Goal: Task Accomplishment & Management: Manage account settings

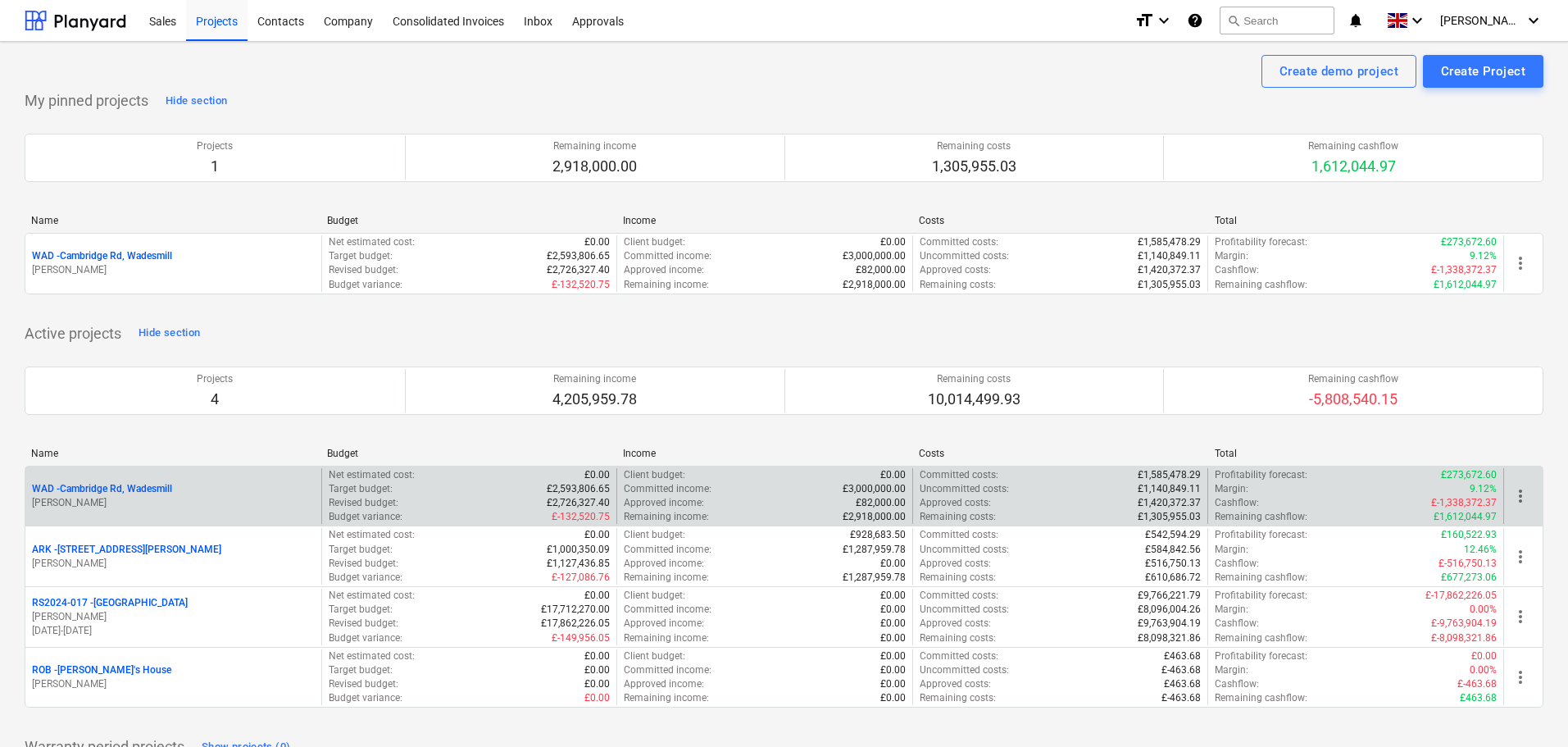
click at [131, 488] on p "WAD - Cambridge Rd, Wadesmill" at bounding box center [102, 489] width 141 height 14
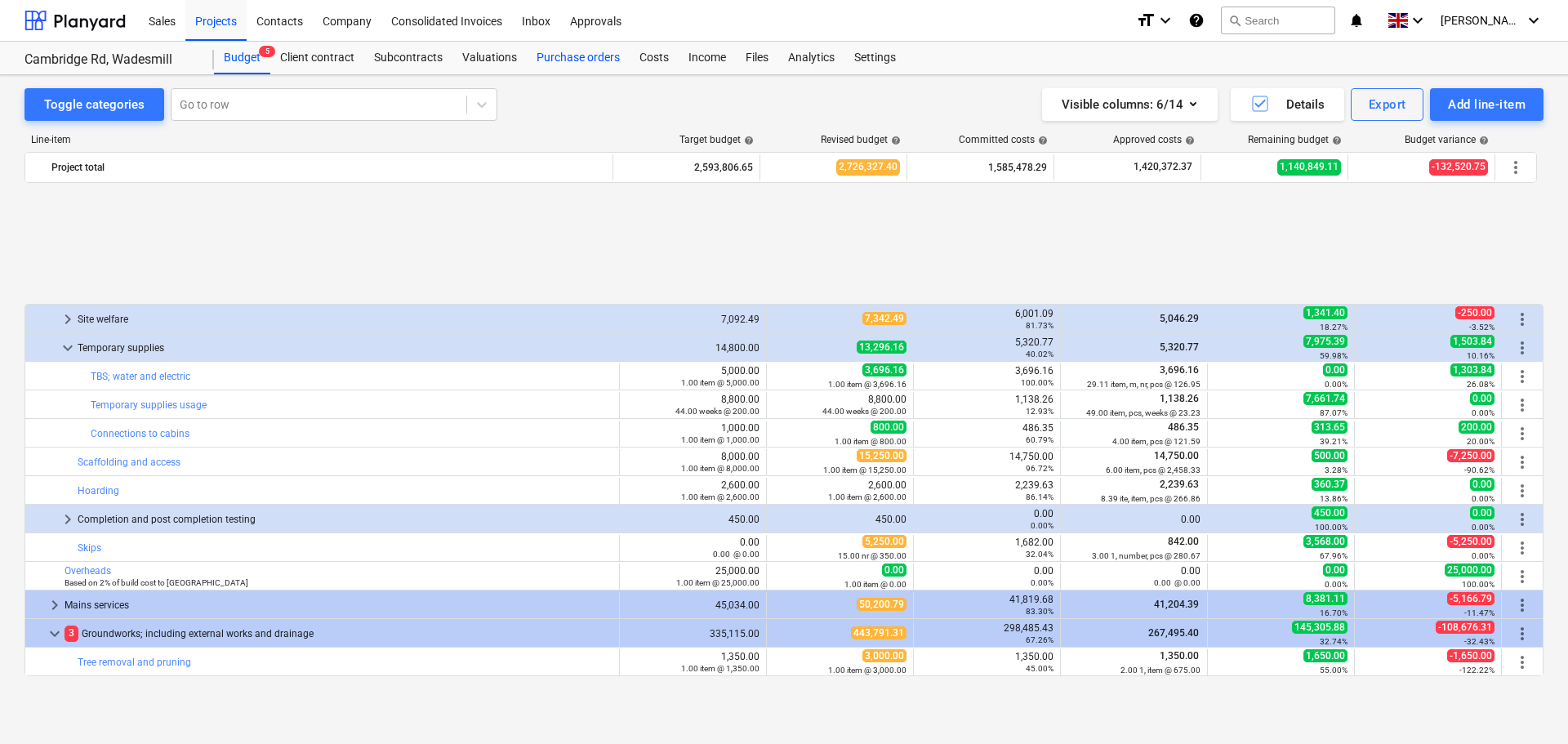
click at [562, 64] on div "Purchase orders" at bounding box center [578, 58] width 103 height 33
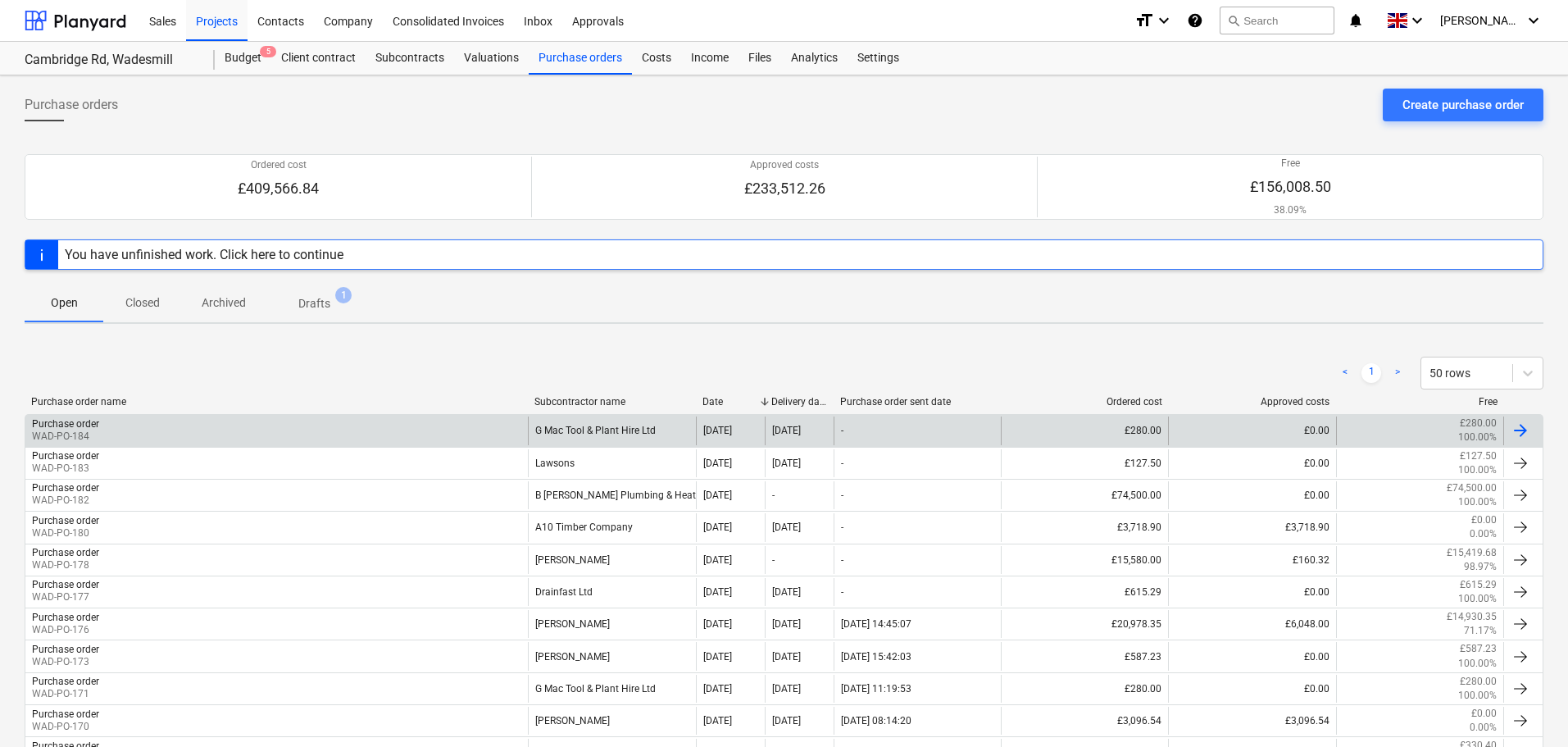
click at [384, 440] on div "Purchase order WAD-PO-184" at bounding box center [276, 431] width 502 height 28
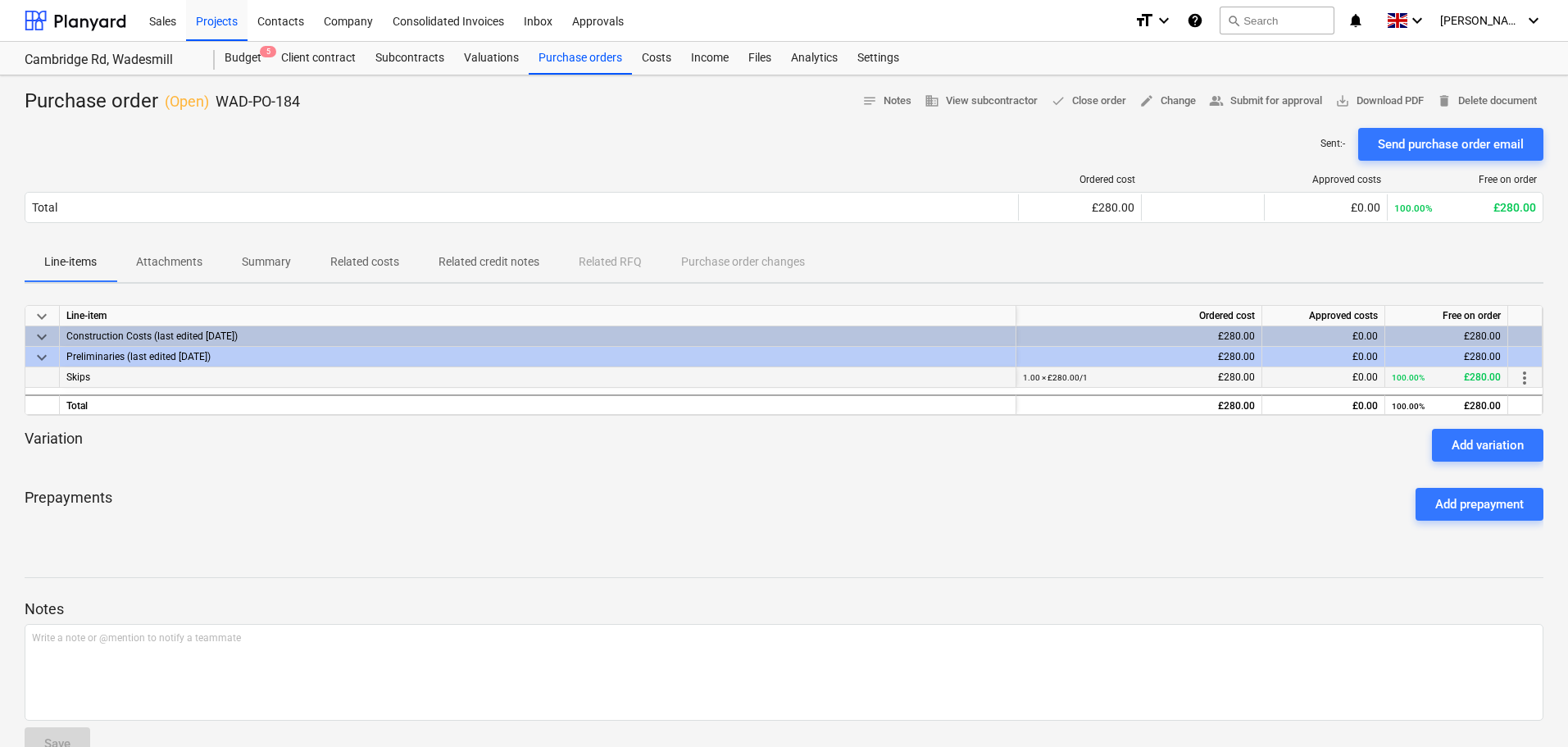
click at [1524, 378] on span "more_vert" at bounding box center [1524, 378] width 20 height 20
click at [1240, 477] on div at bounding box center [786, 373] width 1574 height 747
click at [663, 129] on div "Sent : - Send purchase order email" at bounding box center [784, 145] width 1519 height 33
click at [246, 57] on div "Budget 5" at bounding box center [242, 58] width 57 height 33
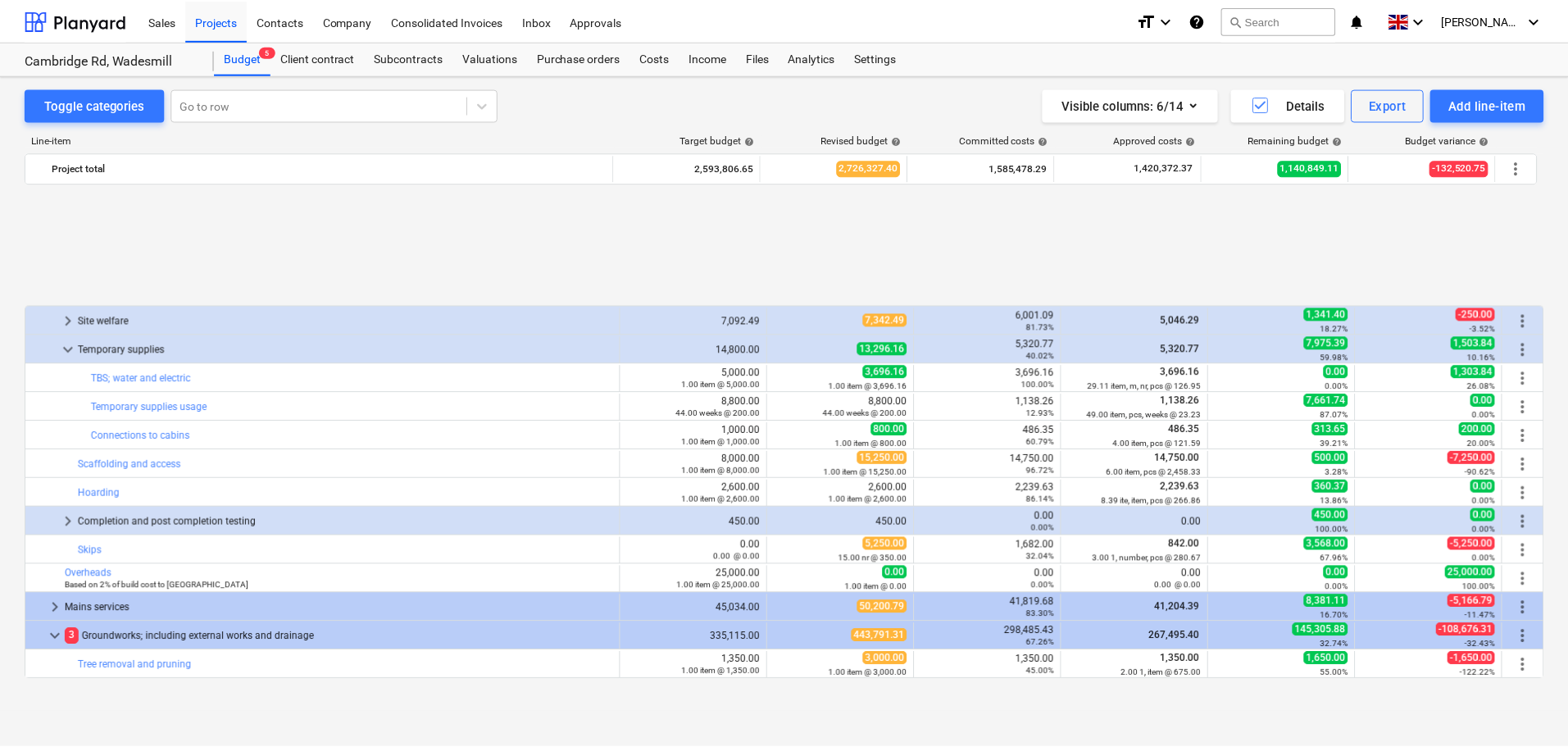
scroll to position [689, 0]
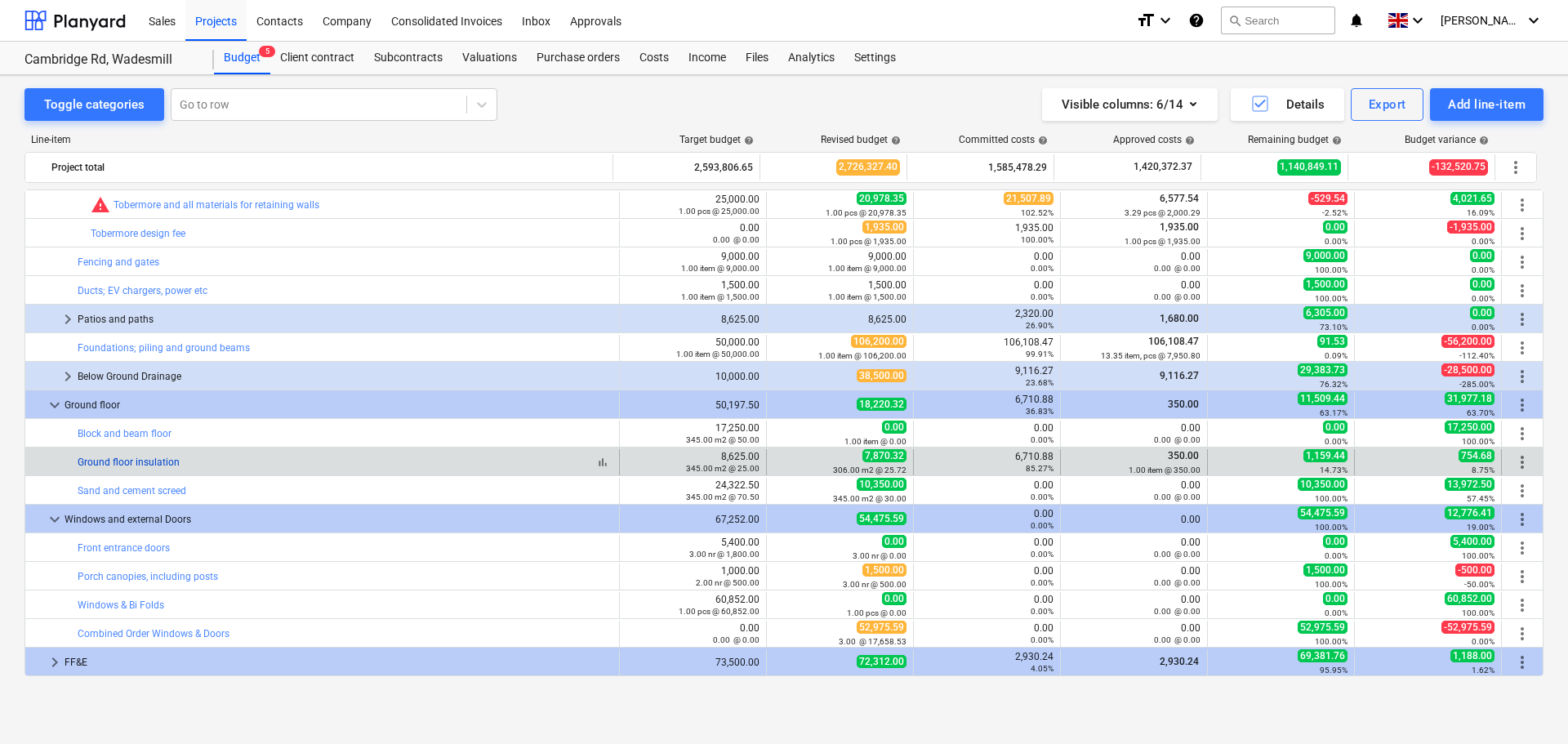
click at [136, 465] on link "Ground floor insulation" at bounding box center [129, 462] width 102 height 11
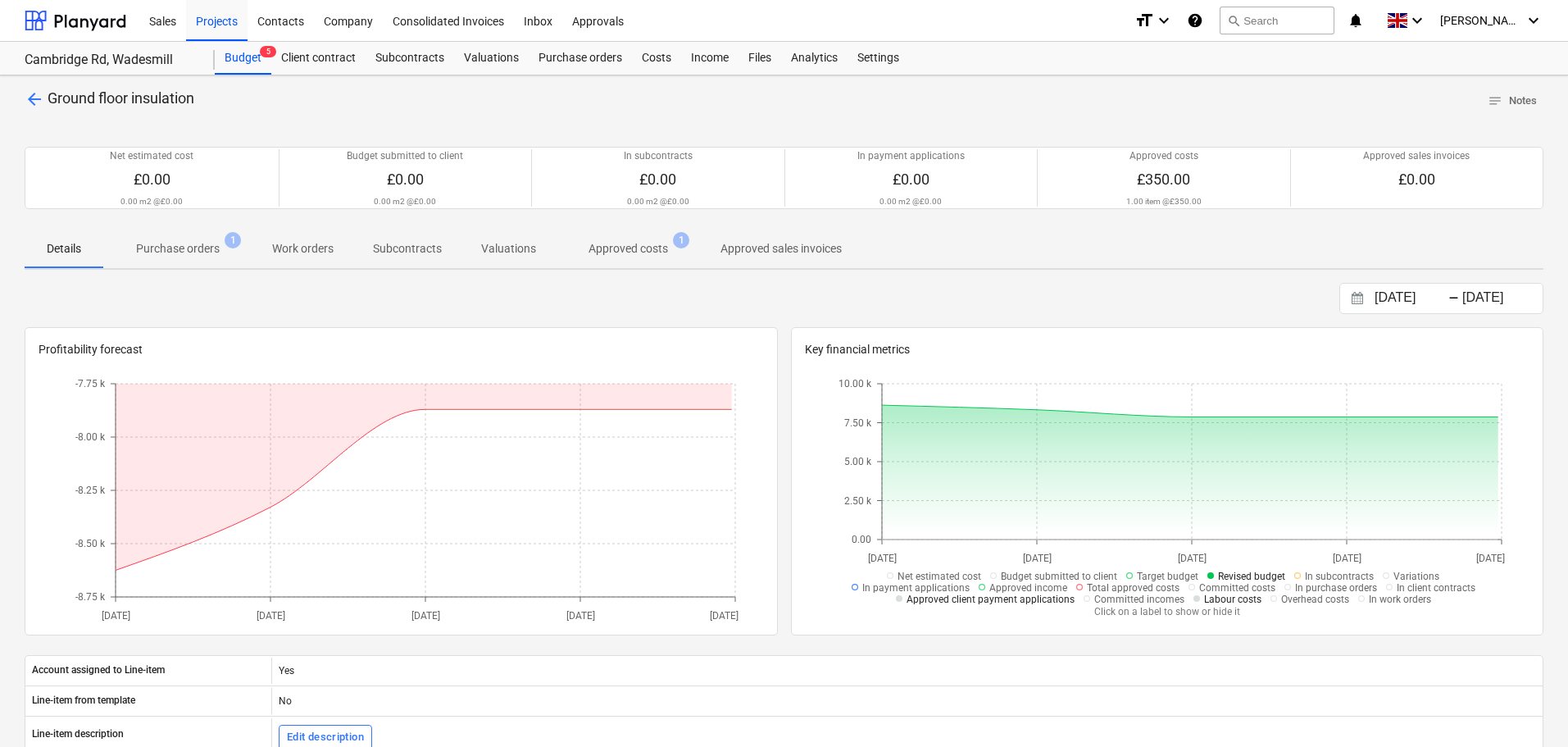
click at [190, 249] on p "Purchase orders" at bounding box center [178, 248] width 84 height 17
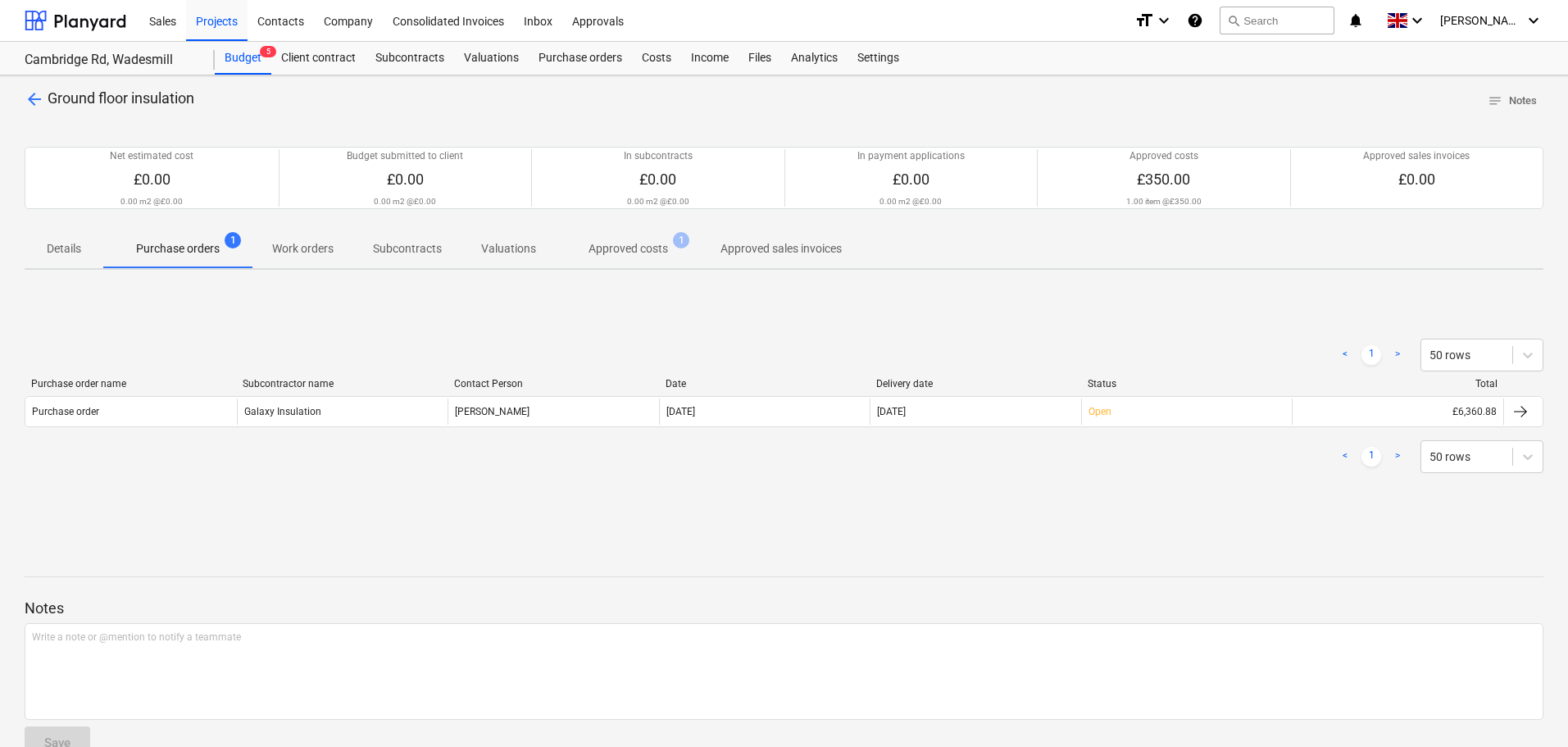
click at [1077, 549] on div at bounding box center [784, 548] width 1519 height 13
click at [617, 250] on p "Approved costs" at bounding box center [628, 248] width 80 height 17
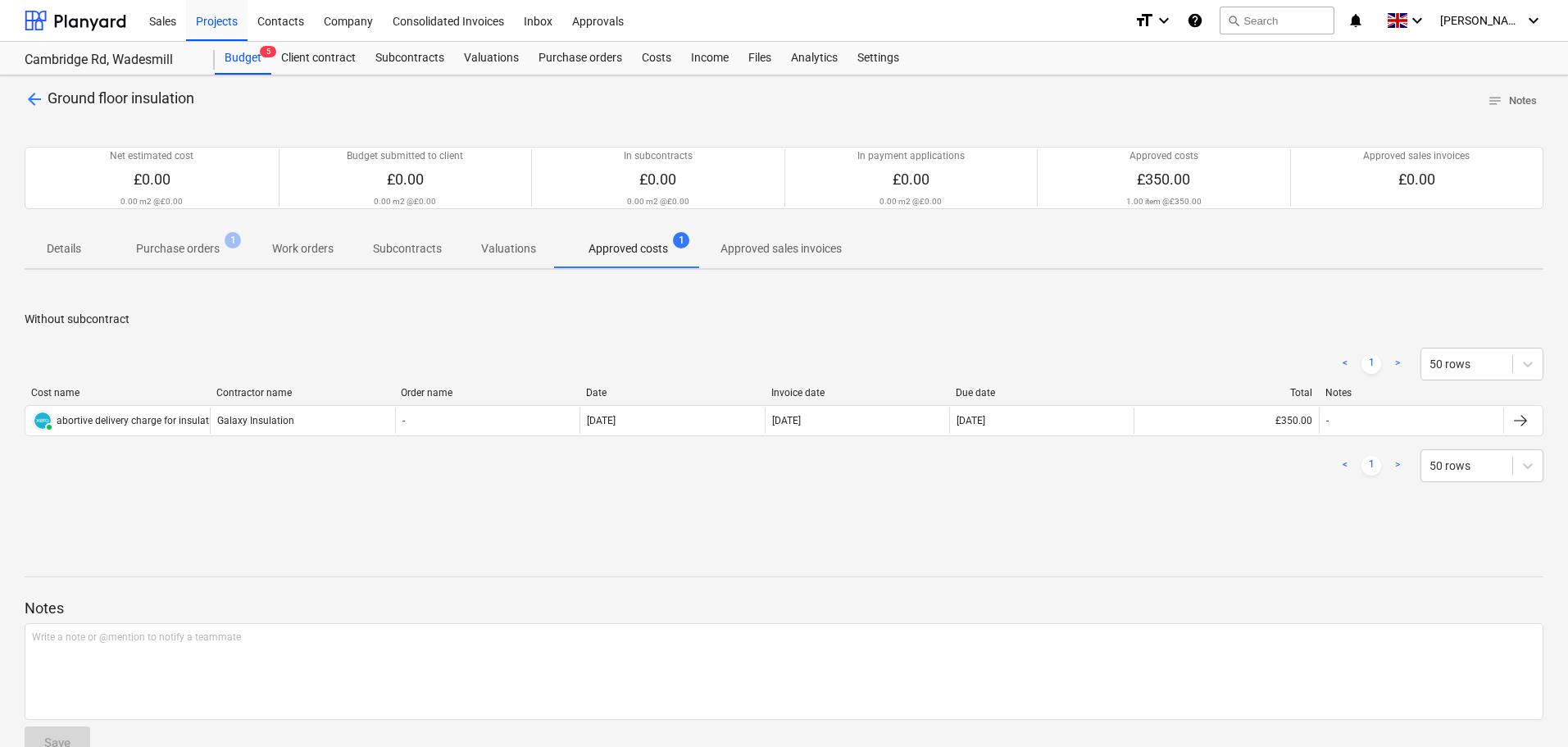
click at [815, 337] on div "< 1 > 50 rows Cost name Contractor name Order name Date Invoice date Due date T…" at bounding box center [784, 414] width 1519 height 173
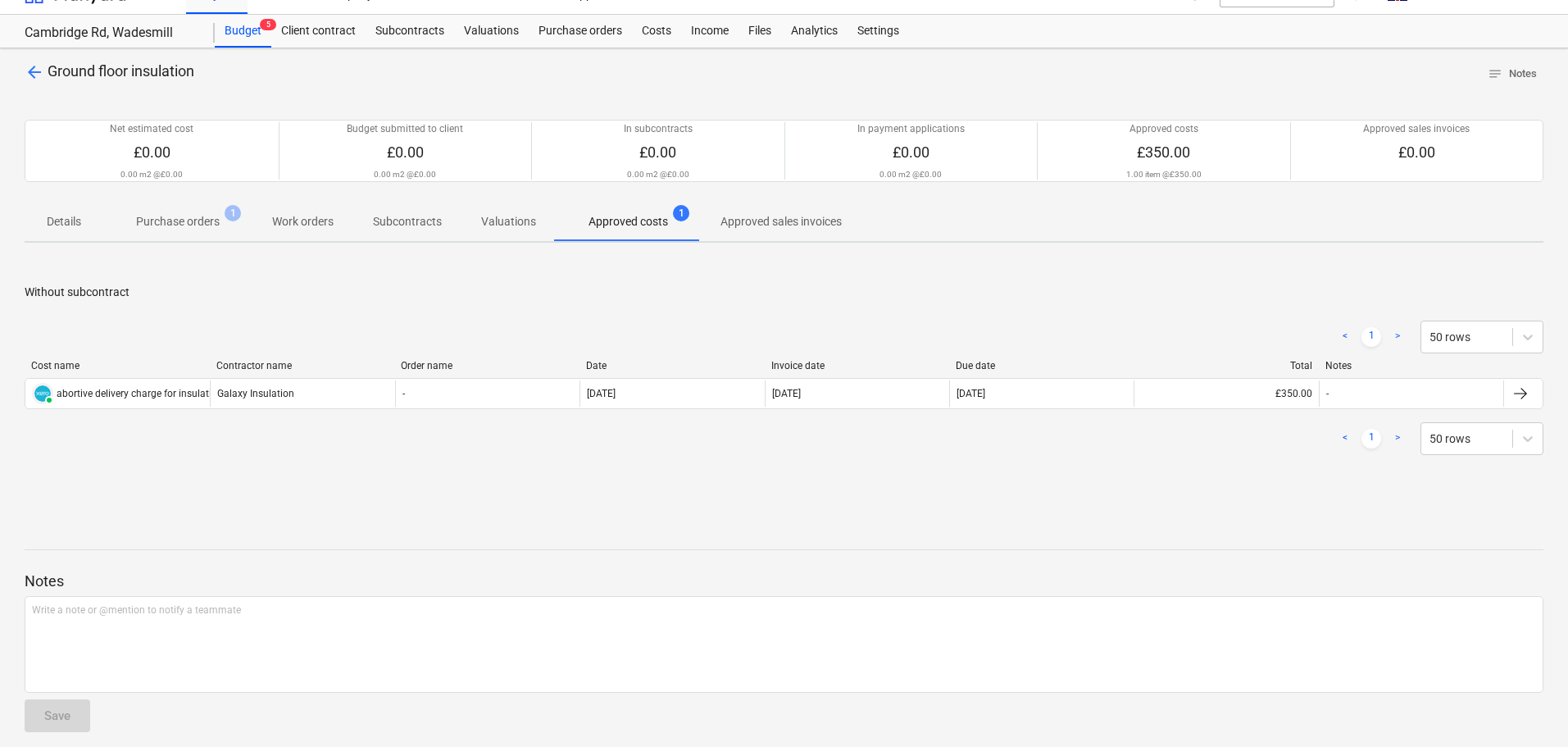
scroll to position [39, 0]
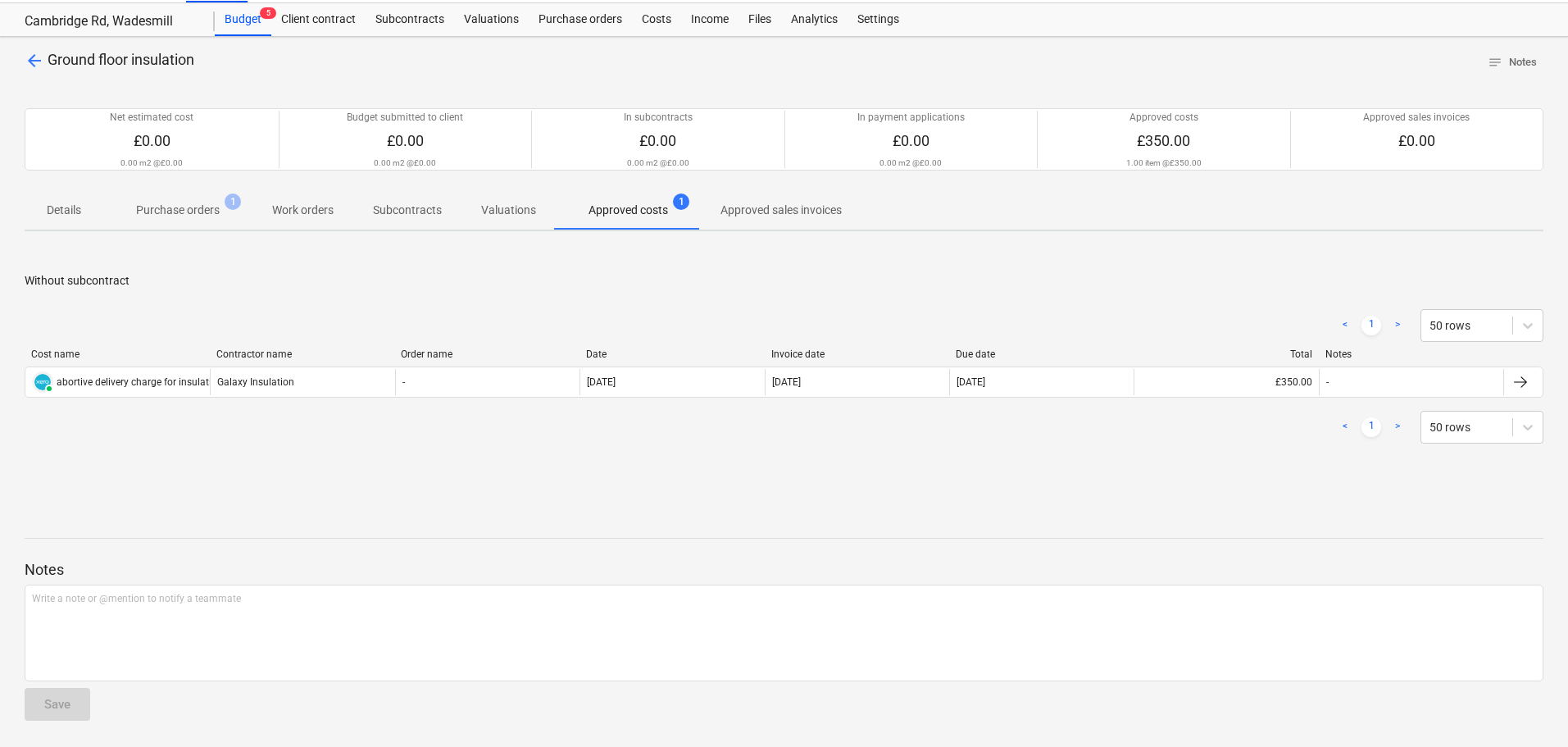
click at [682, 520] on div at bounding box center [784, 523] width 1519 height 13
click at [775, 499] on div "arrow_back Ground floor insulation notes Notes Net estimated cost £0.00 0.00 m2…" at bounding box center [784, 392] width 1568 height 710
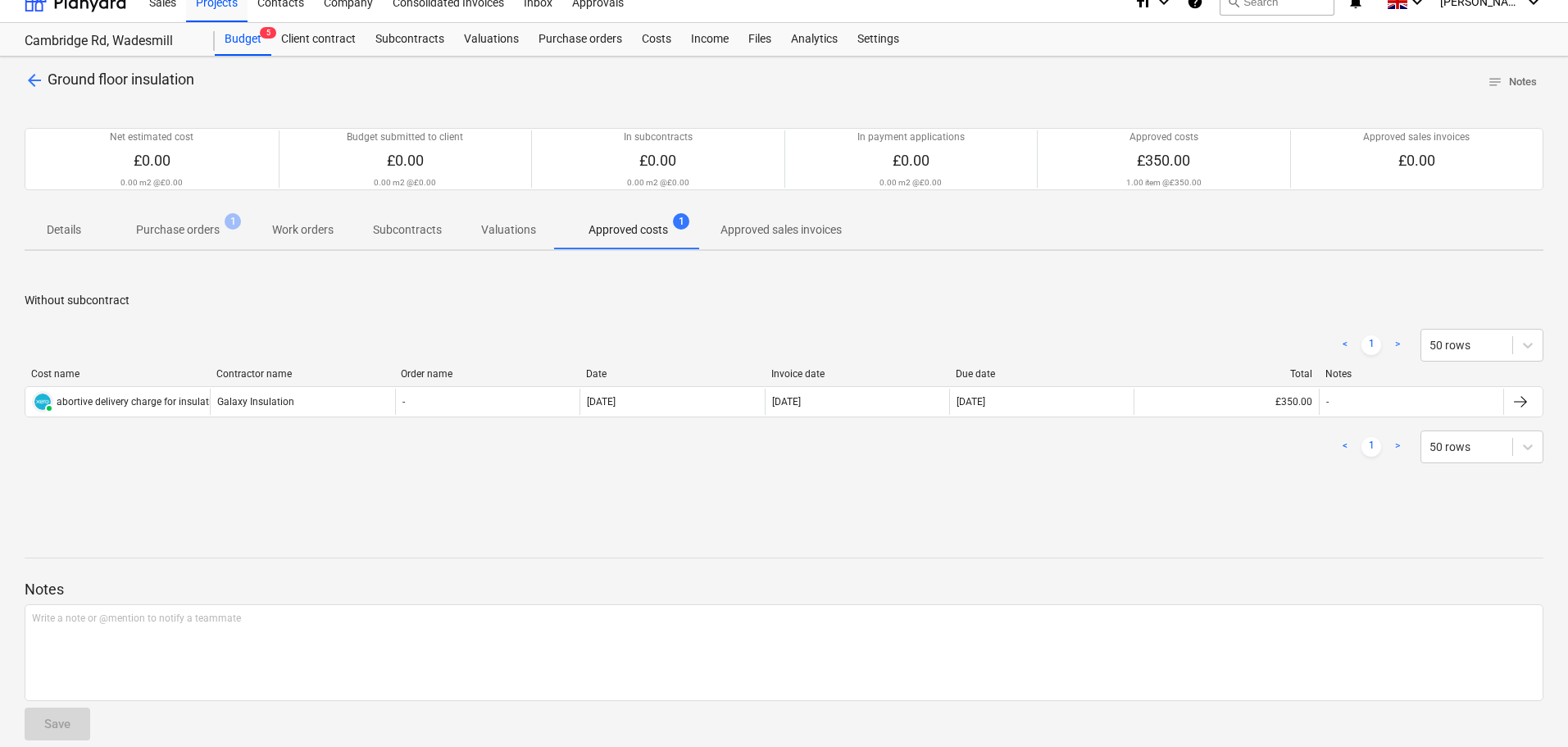
scroll to position [0, 0]
